Goal: Information Seeking & Learning: Find specific fact

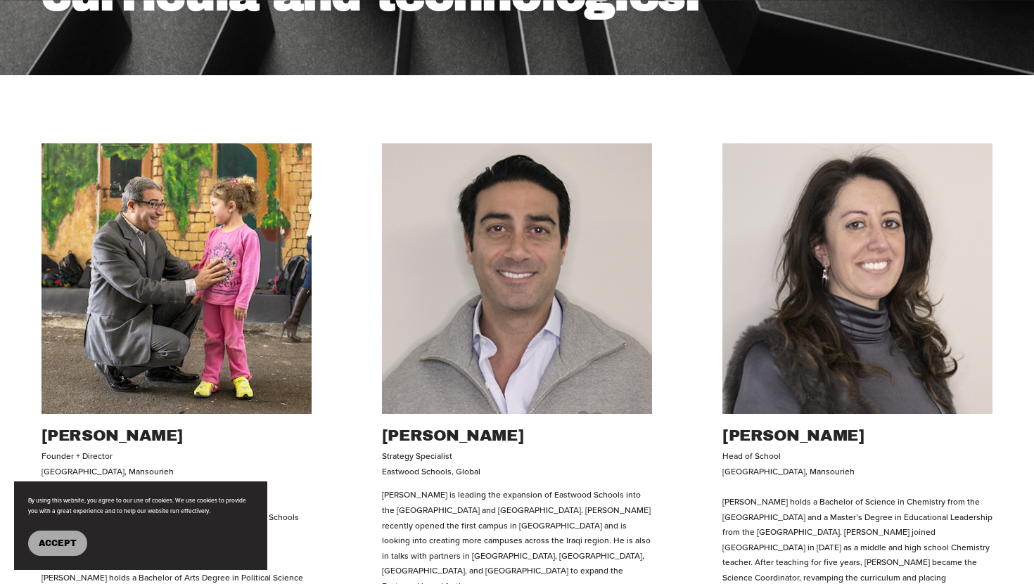
scroll to position [453, 0]
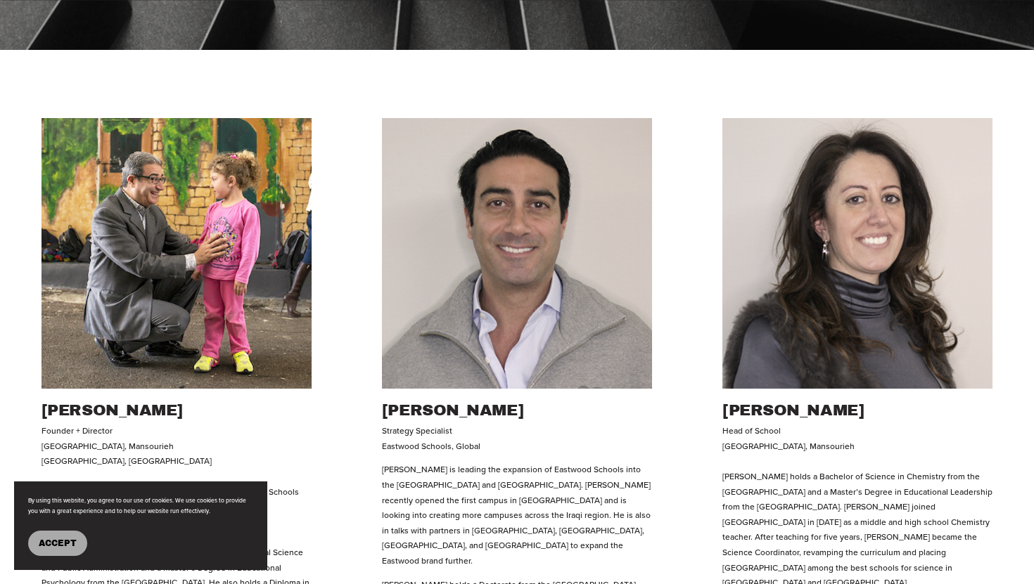
click at [74, 554] on button "Accept" at bounding box center [57, 543] width 59 height 25
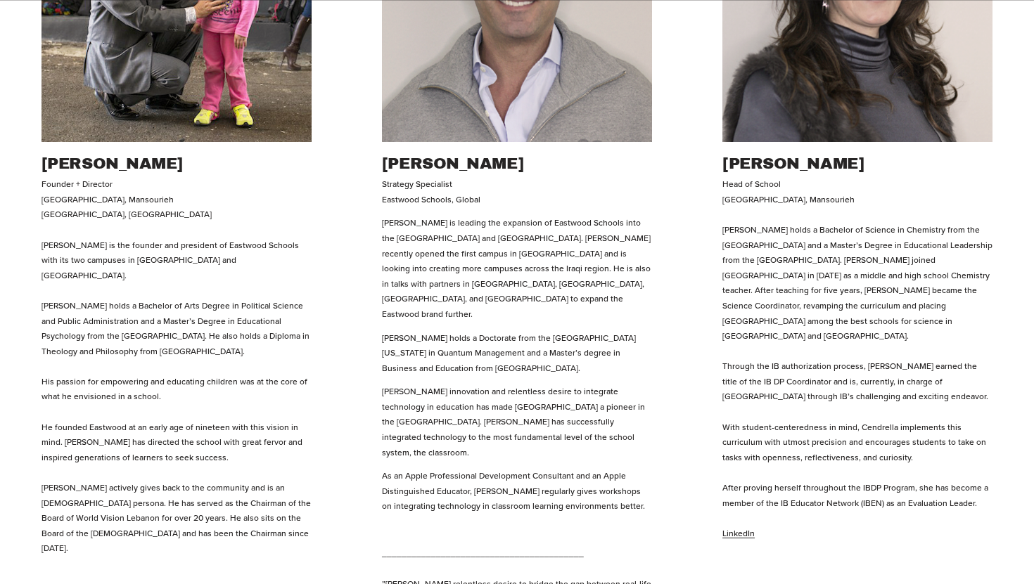
scroll to position [706, 0]
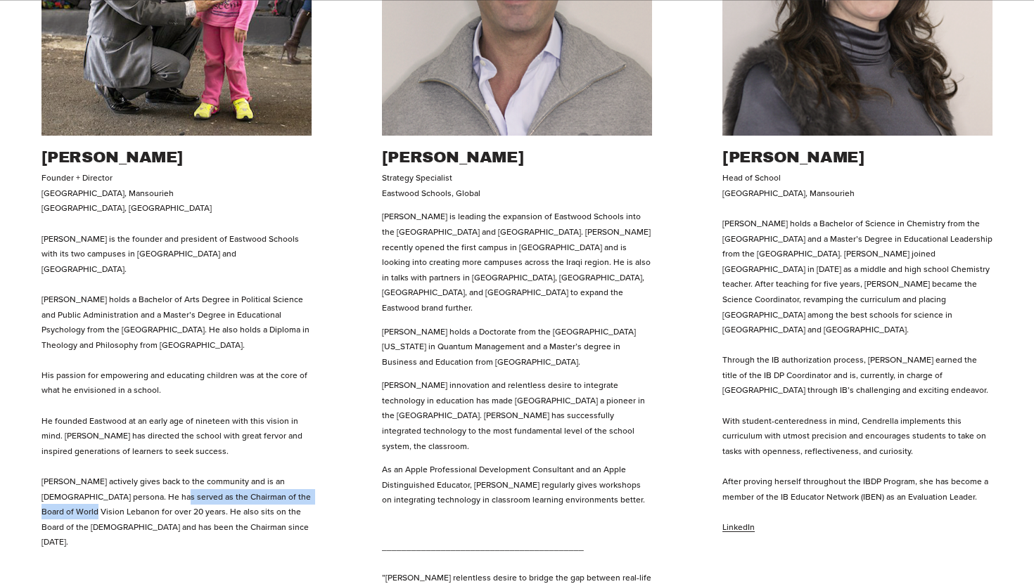
copy p "Chairman of the Board of World Vision Lebanon"
drag, startPoint x: 158, startPoint y: 481, endPoint x: 75, endPoint y: 496, distance: 84.3
click at [75, 496] on p "Founder + Director [GEOGRAPHIC_DATA], [GEOGRAPHIC_DATA], [PERSON_NAME] is the f…" at bounding box center [176, 360] width 270 height 380
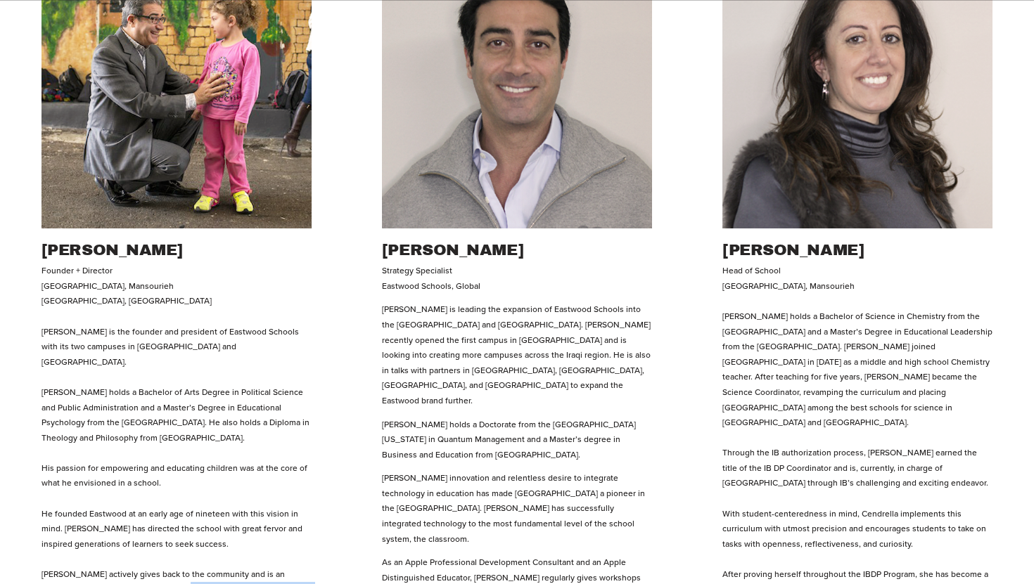
scroll to position [498, 0]
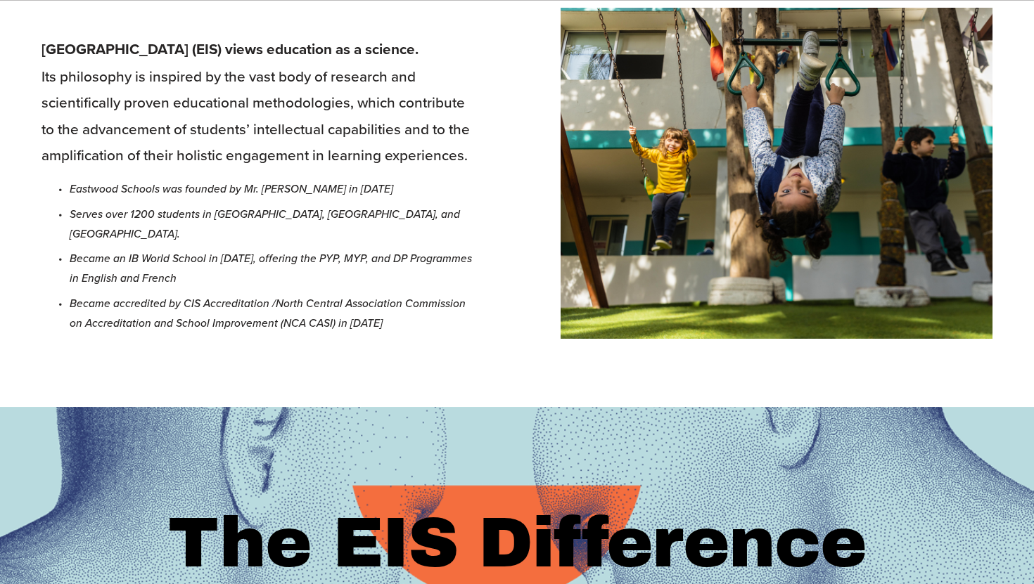
scroll to position [745, 0]
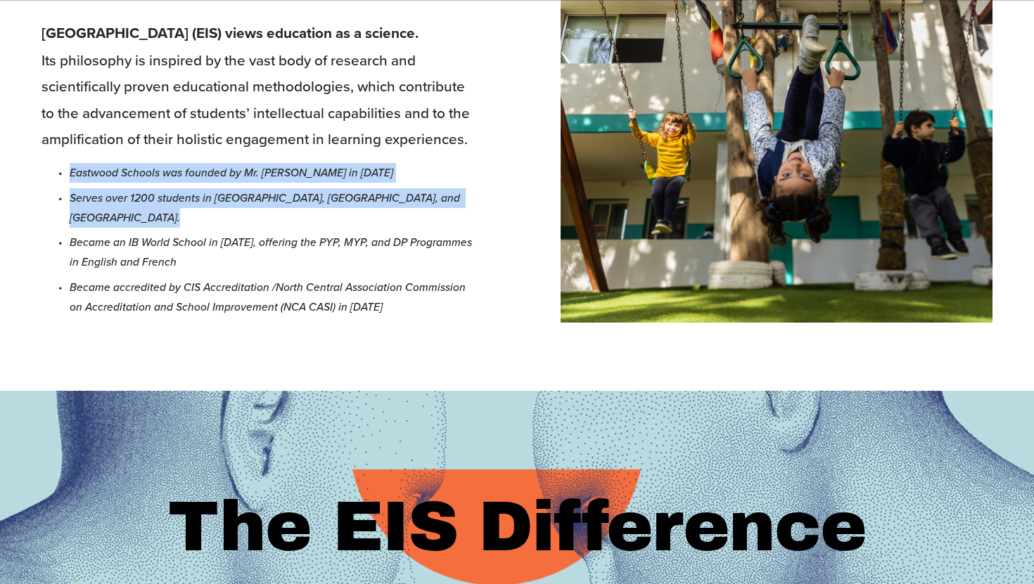
drag, startPoint x: 68, startPoint y: 195, endPoint x: 252, endPoint y: 253, distance: 192.4
click at [252, 253] on ul "Eastwood Schools was founded by Mr. Amine Khoury in 1973 Serves over 1200 stude…" at bounding box center [257, 240] width 432 height 154
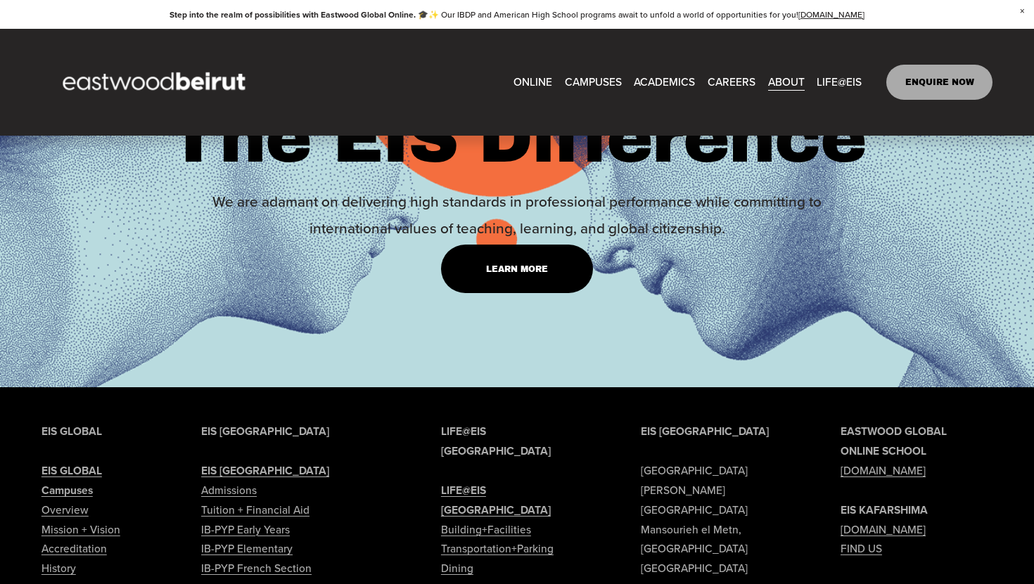
scroll to position [567, 0]
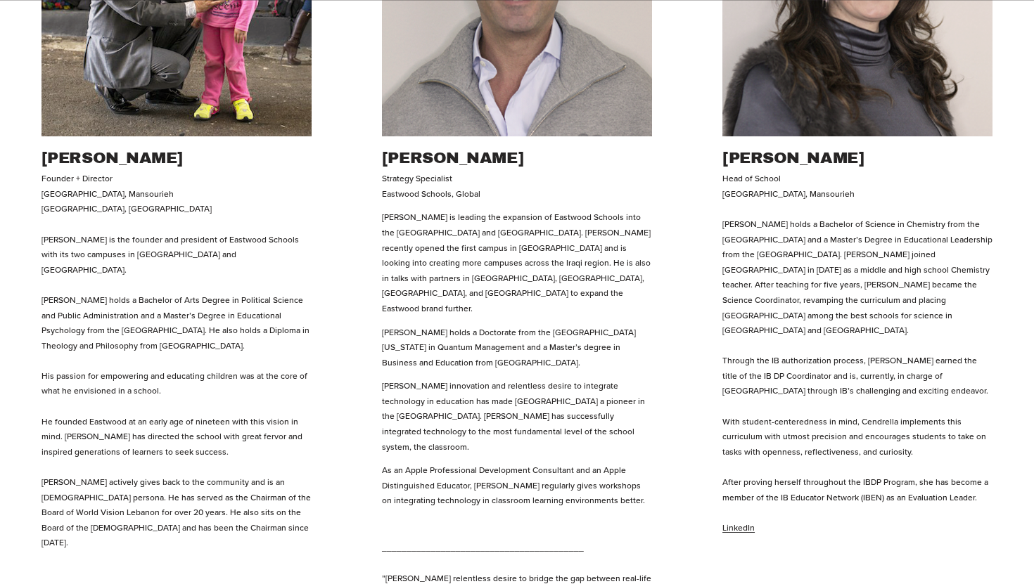
scroll to position [842, 0]
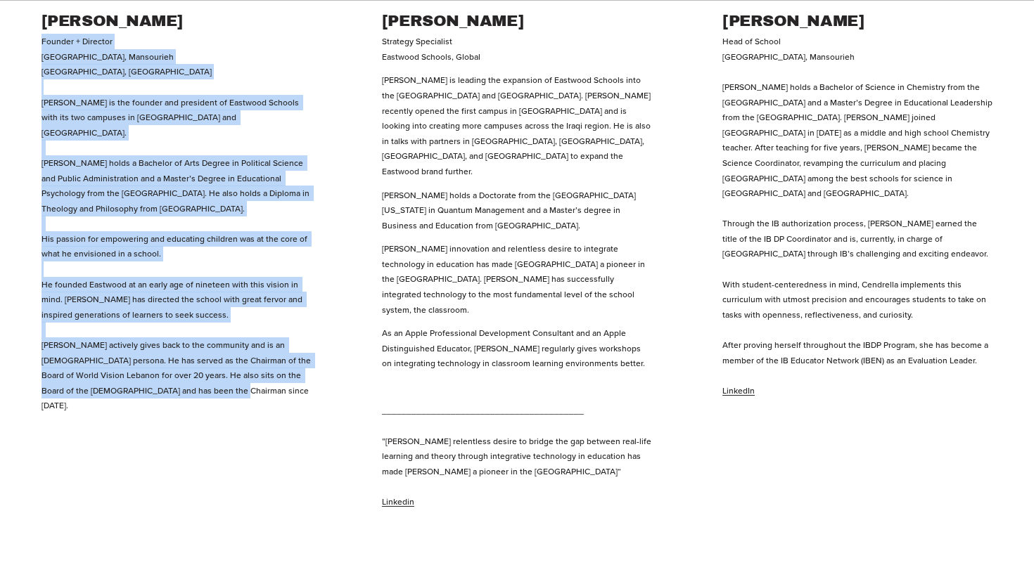
copy p "Founder + Director [GEOGRAPHIC_DATA], [GEOGRAPHIC_DATA], [PERSON_NAME] is the f…"
drag, startPoint x: 42, startPoint y: 43, endPoint x: 293, endPoint y: 406, distance: 441.4
click at [292, 404] on ul "Amine M. Khoury Founder + Director Eastwood International School, Mansourieh Ea…" at bounding box center [517, 119] width 1034 height 781
